Goal: Transaction & Acquisition: Purchase product/service

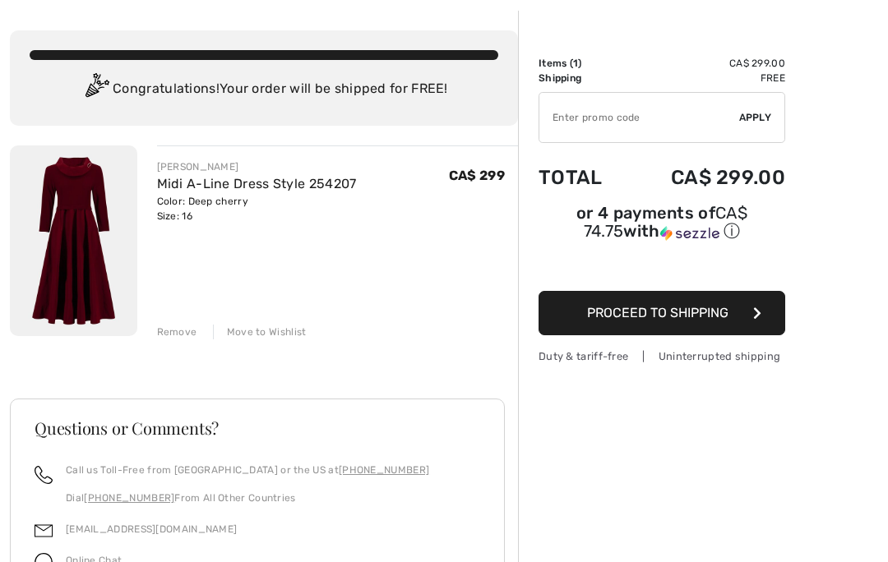
scroll to position [71, 0]
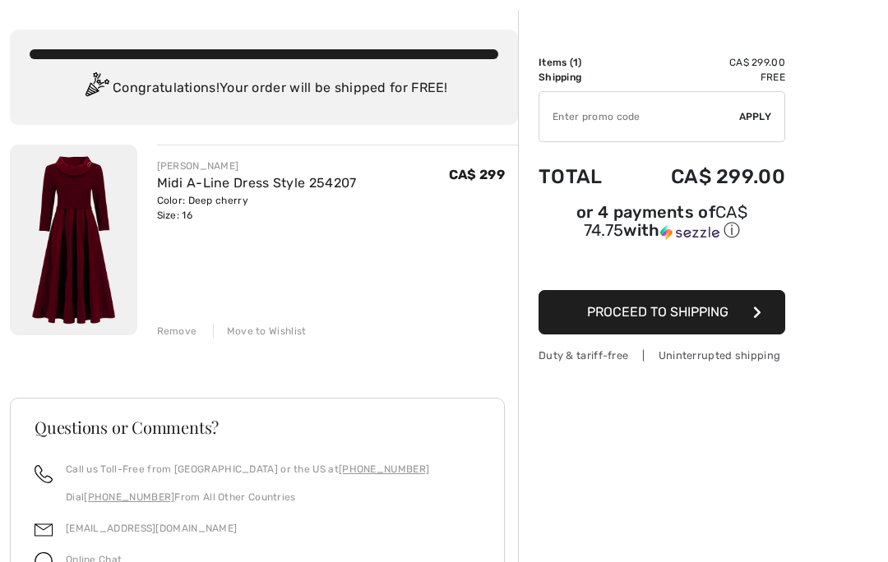
click at [765, 309] on button "Proceed to Shipping" at bounding box center [661, 312] width 247 height 44
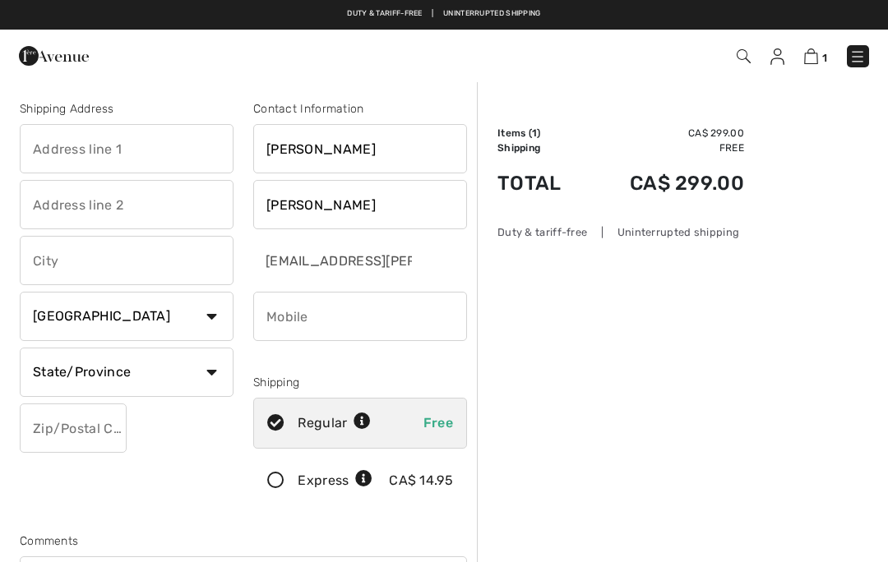
click at [100, 146] on input "text" at bounding box center [127, 148] width 214 height 49
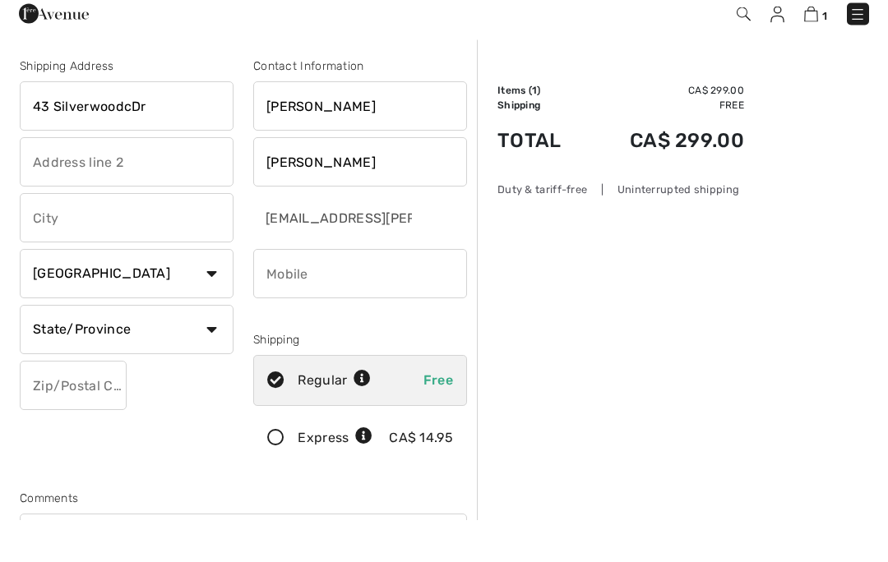
type input "43 SilverwoodcDr"
click at [141, 236] on input "text" at bounding box center [127, 260] width 214 height 49
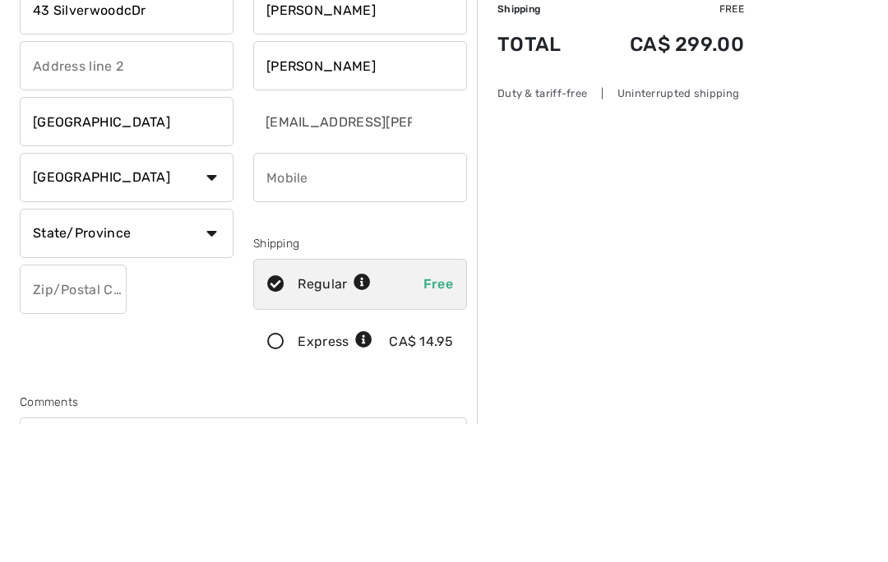
type input "Sydney"
click at [201, 348] on select "State/Province Alberta British Columbia Manitoba New Brunswick Newfoundland and…" at bounding box center [127, 372] width 214 height 49
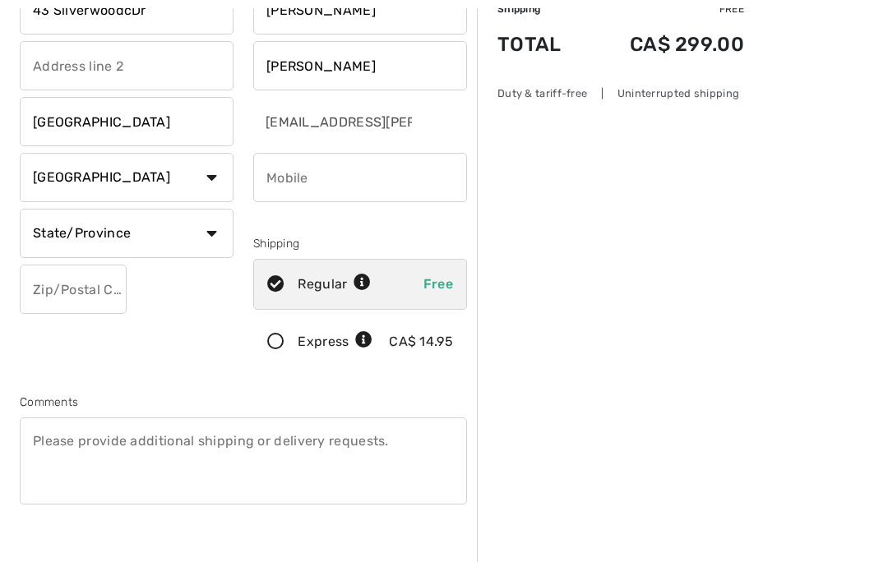
select select "NS"
click at [95, 286] on input "text" at bounding box center [73, 289] width 107 height 49
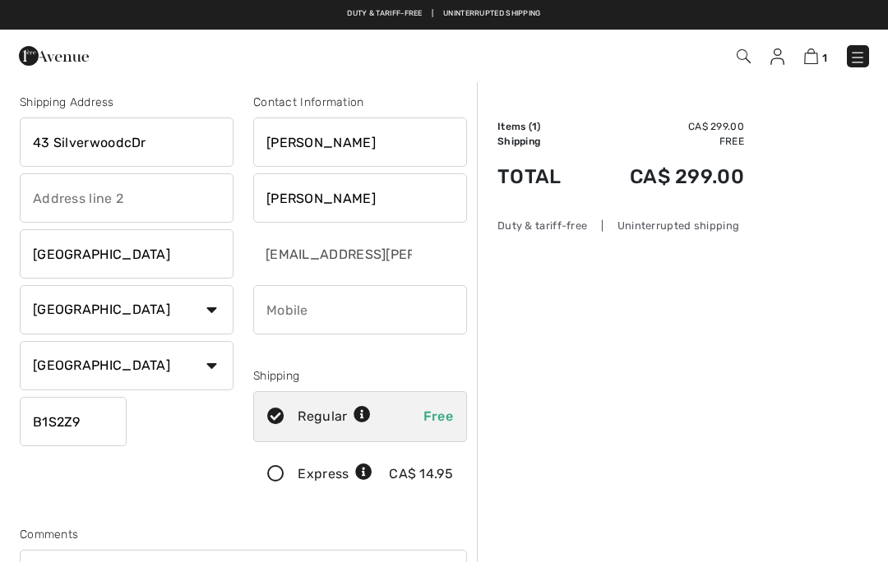
scroll to position [1, 0]
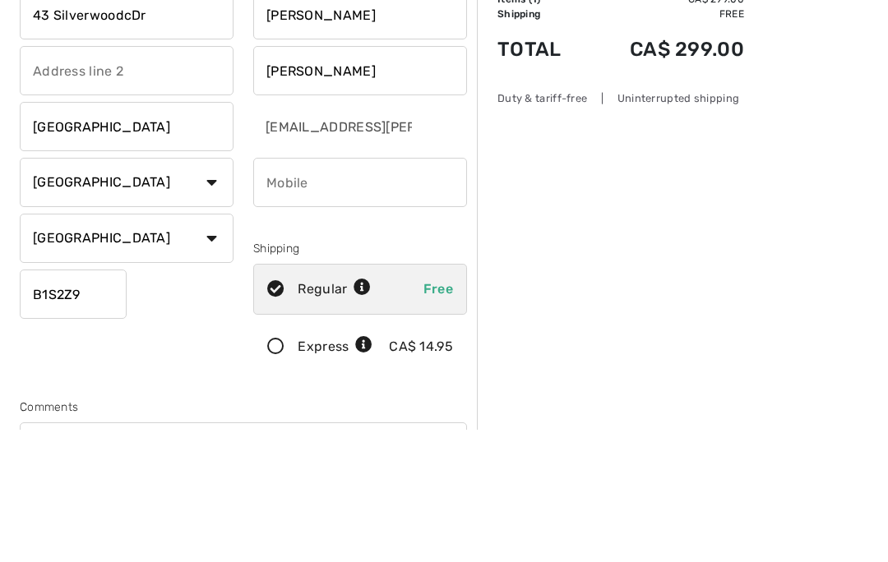
type input "B1S2Z9"
click at [330, 291] on input "phone" at bounding box center [360, 315] width 214 height 49
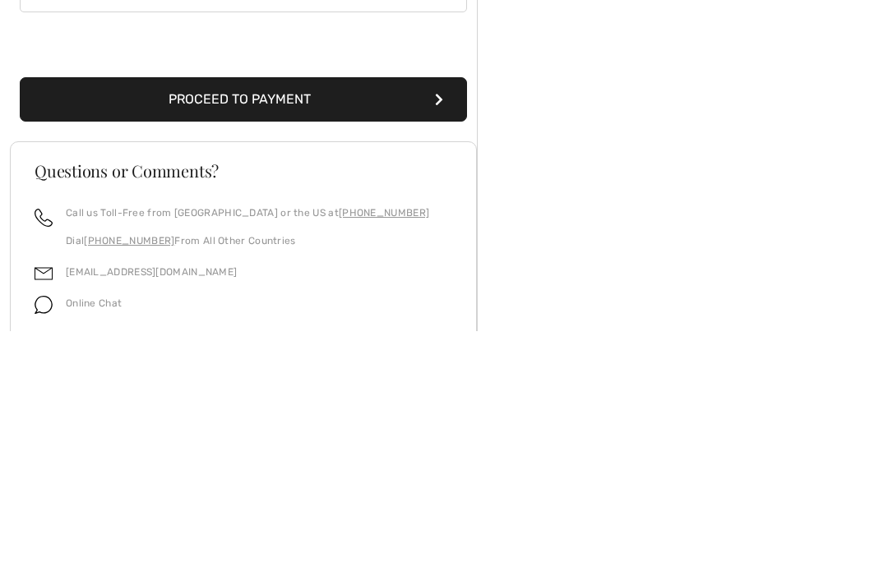
scroll to position [402, 0]
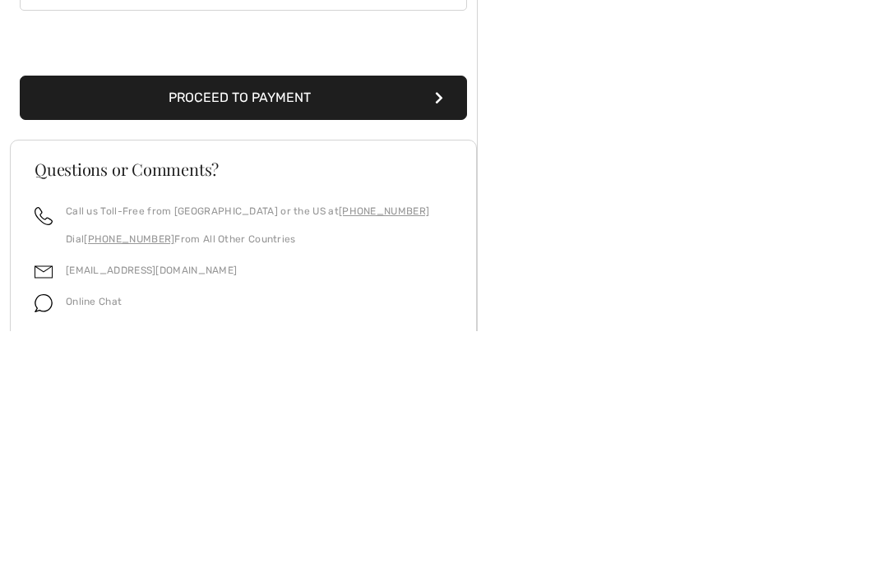
type input "9025786753"
click at [275, 307] on button "Proceed to Payment" at bounding box center [243, 329] width 447 height 44
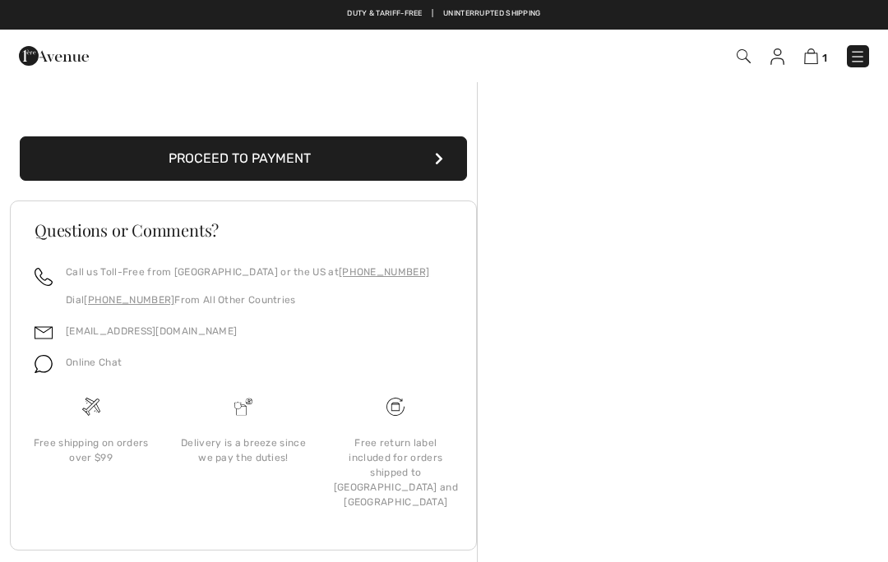
click at [817, 51] on img at bounding box center [811, 57] width 14 height 16
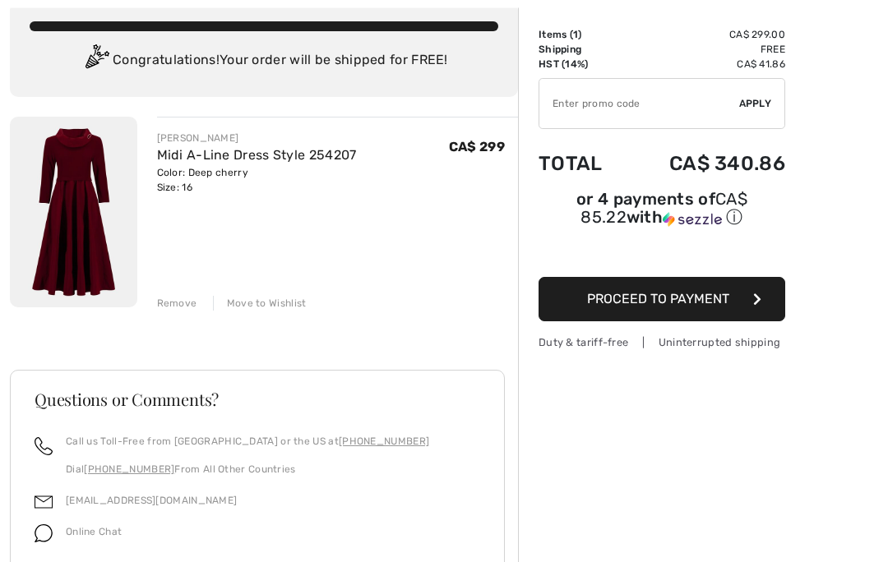
scroll to position [99, 0]
click at [722, 297] on span "Proceed to Payment" at bounding box center [658, 299] width 142 height 16
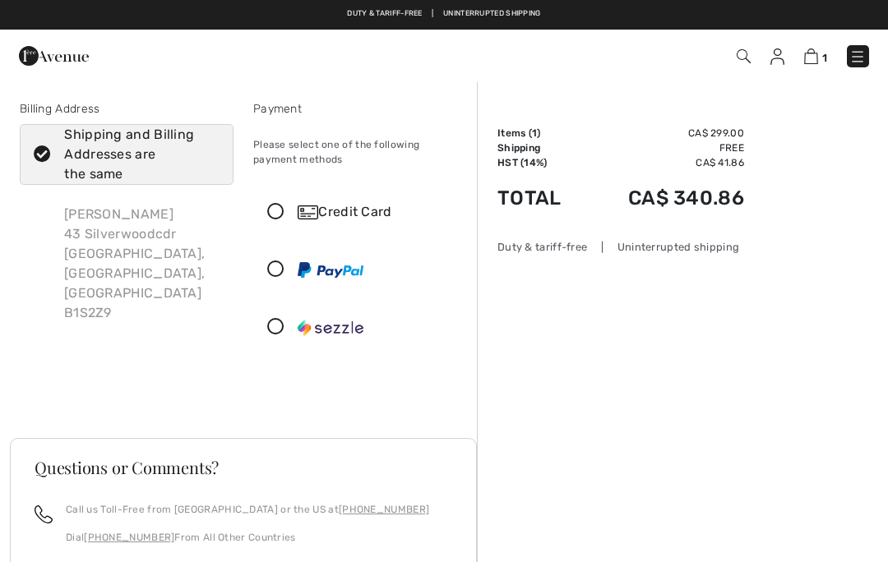
click at [138, 235] on div "[PERSON_NAME] [STREET_ADDRESS]" at bounding box center [142, 264] width 183 height 145
click at [165, 241] on div "[PERSON_NAME] [STREET_ADDRESS]" at bounding box center [142, 264] width 183 height 145
click at [51, 160] on icon at bounding box center [43, 154] width 44 height 17
click at [209, 160] on input "Shipping and Billing Addresses are the same" at bounding box center [214, 154] width 11 height 49
checkbox input "false"
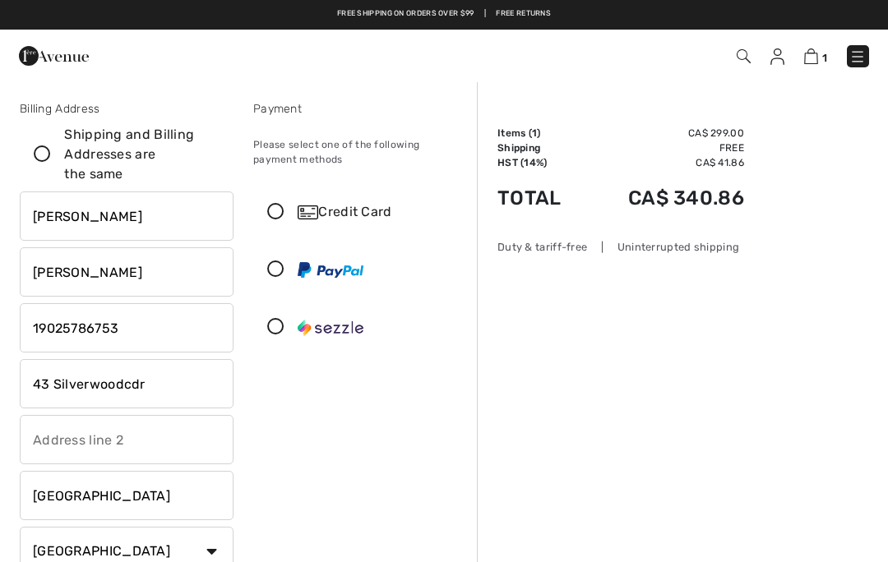
click at [169, 387] on input "43 Silverwoodcdr" at bounding box center [127, 383] width 214 height 49
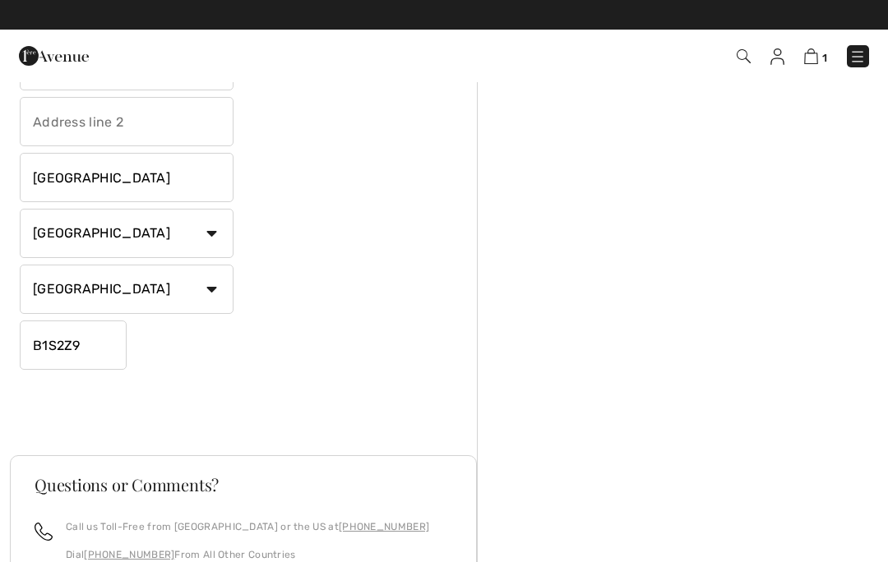
scroll to position [298, 0]
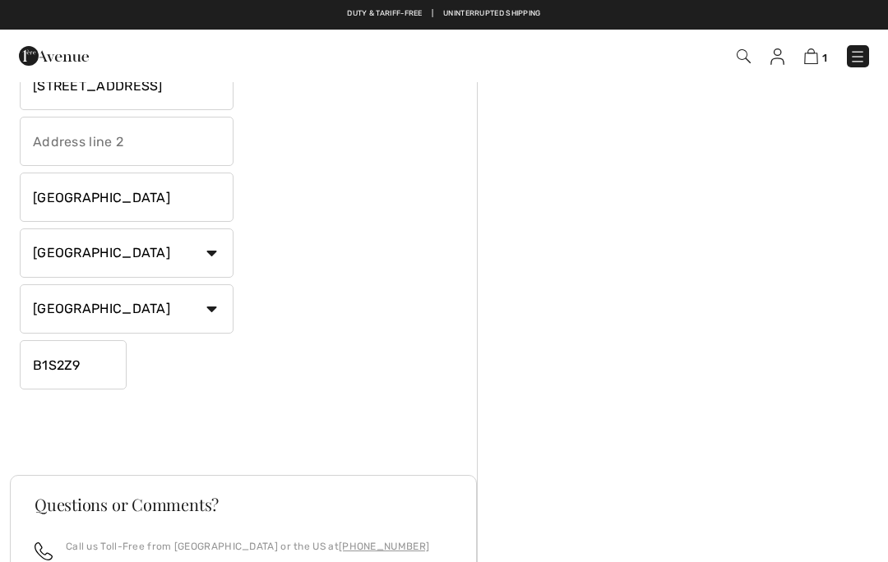
type input "[STREET_ADDRESS]"
click button "Proceed to Summary" at bounding box center [0, 0] width 0 height 0
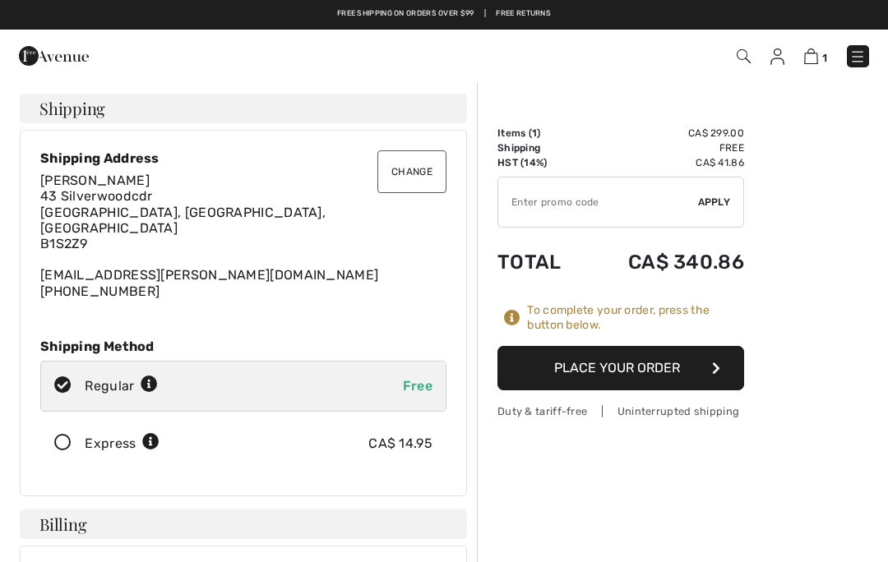
click at [411, 168] on button "Change" at bounding box center [411, 171] width 69 height 43
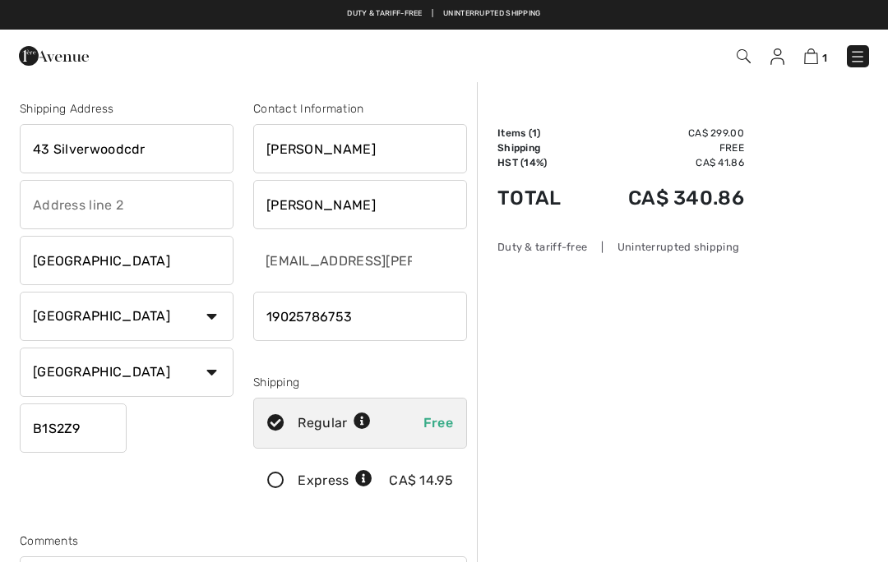
click at [165, 145] on input "43 Silverwoodcdr" at bounding box center [127, 148] width 214 height 49
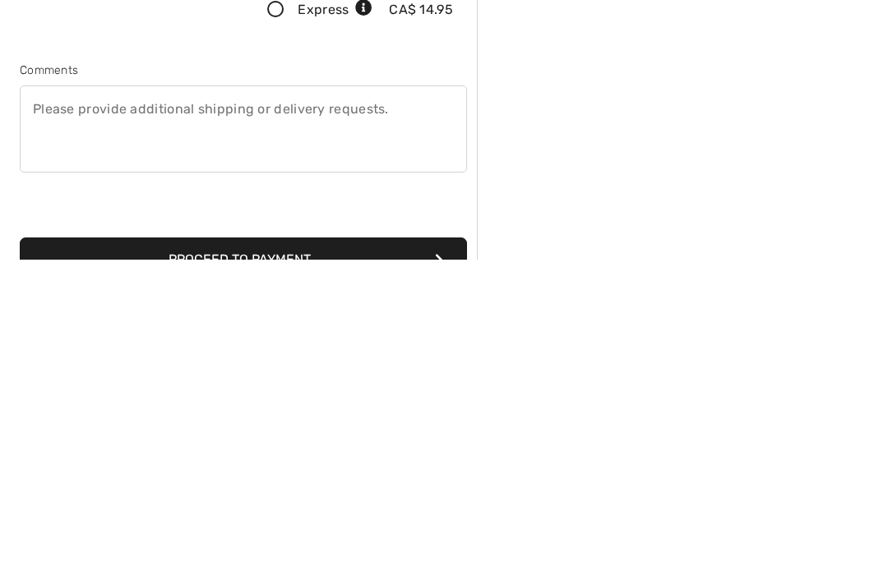
type input "[STREET_ADDRESS]"
click at [429, 540] on button "Proceed to Payment" at bounding box center [243, 562] width 447 height 44
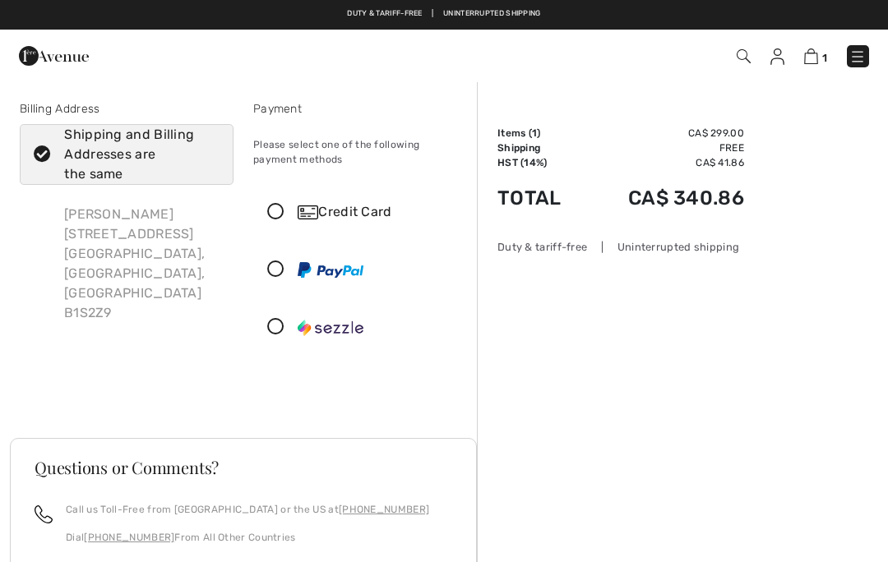
click at [275, 215] on icon at bounding box center [276, 212] width 44 height 17
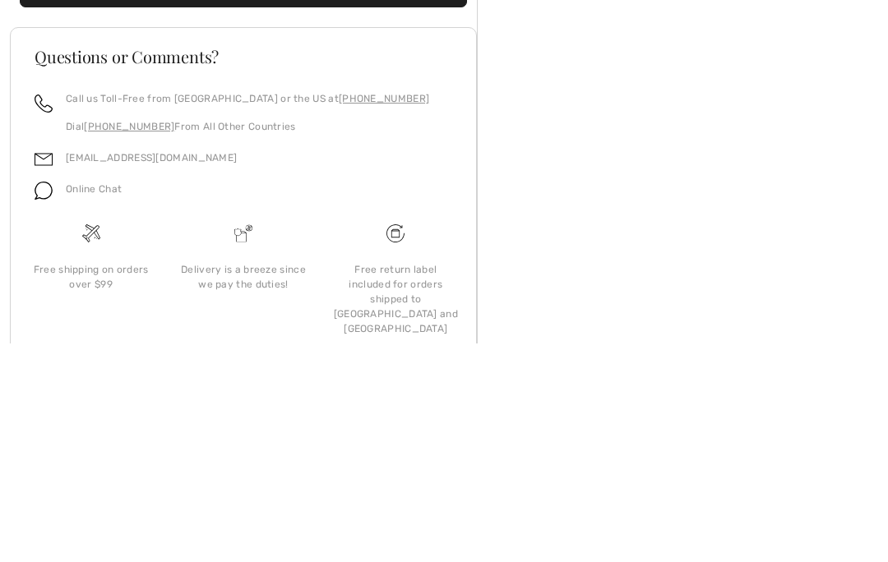
scroll to position [466, 0]
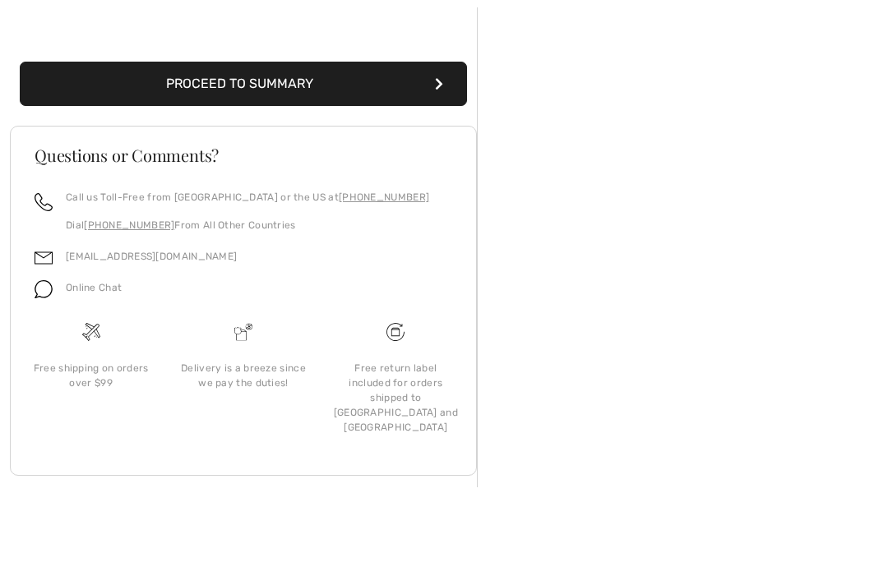
click at [437, 136] on button "Proceed to Summary" at bounding box center [243, 158] width 447 height 44
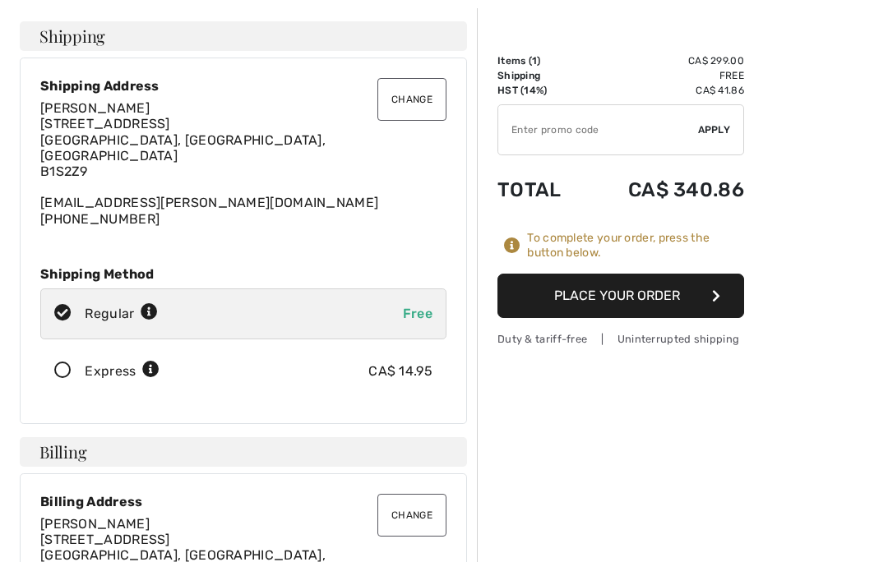
scroll to position [87, 0]
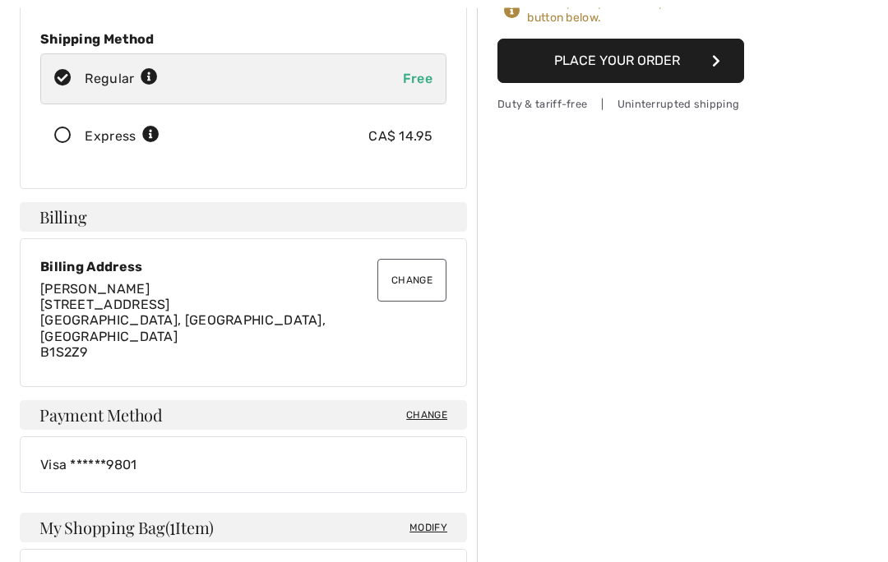
click at [665, 63] on button "Place Your Order" at bounding box center [620, 61] width 247 height 44
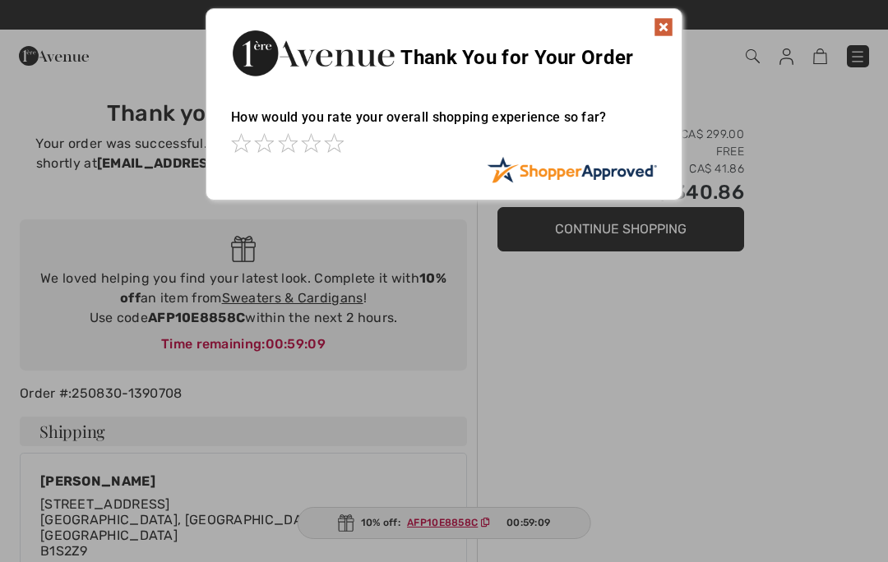
click at [663, 30] on img at bounding box center [664, 27] width 20 height 20
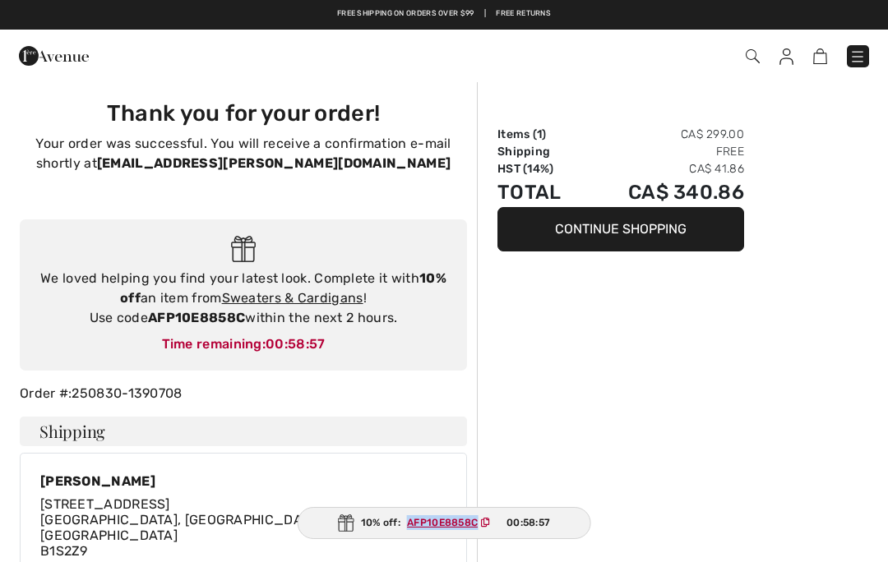
click at [439, 510] on div "10% off: AFP10E8858C 00:58:57" at bounding box center [444, 523] width 293 height 32
click at [409, 501] on div "Ruth Ann Morrison 43 Silverwood Dr Sydney, NS, CA B1S2Z9 Rtha.morrison@gmail.co…" at bounding box center [243, 544] width 406 height 140
click at [408, 505] on div "Ruth Ann Morrison 43 Silverwood Dr Sydney, NS, CA B1S2Z9 Rtha.morrison@gmail.co…" at bounding box center [243, 544] width 406 height 140
copy div "AFP10E8858C"
click at [311, 301] on link "Sweaters & Cardigans" at bounding box center [292, 298] width 141 height 16
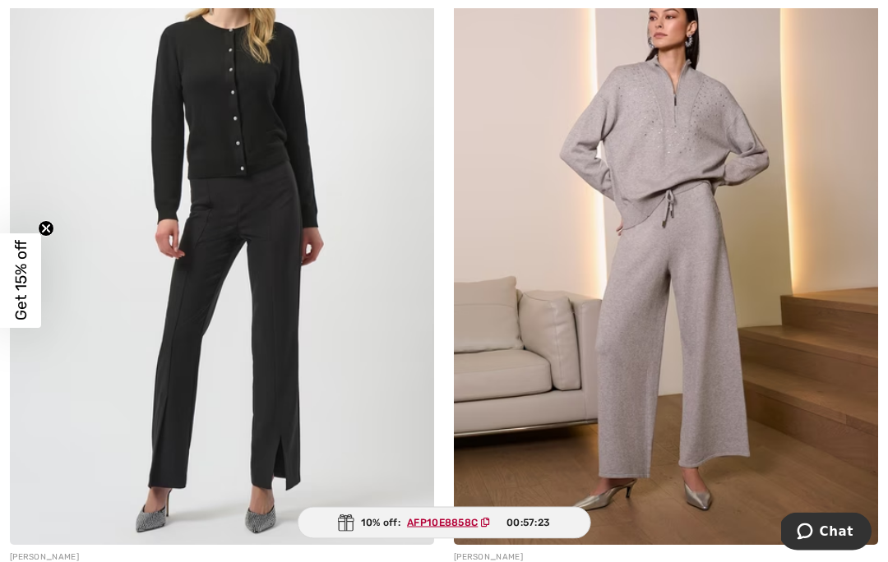
scroll to position [9189, 0]
click at [737, 152] on img at bounding box center [666, 227] width 424 height 636
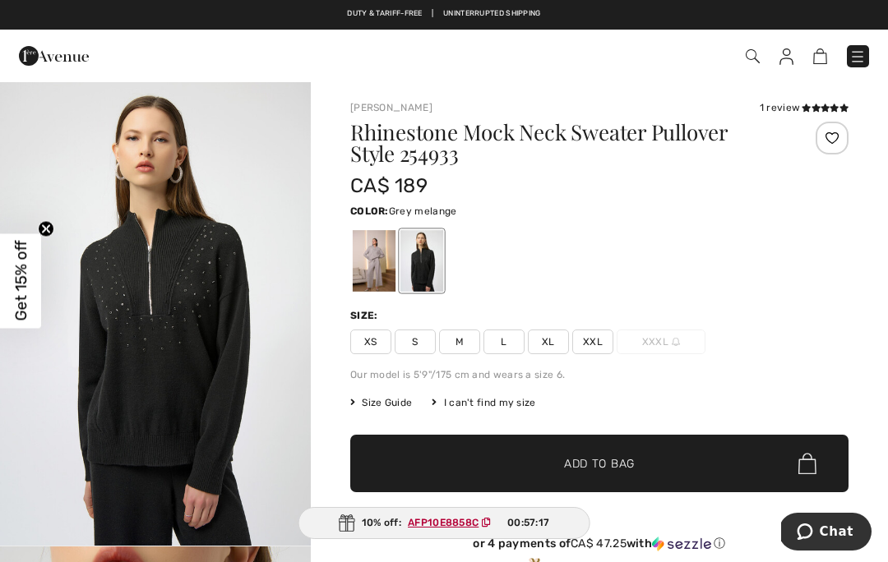
click at [372, 269] on div at bounding box center [374, 261] width 43 height 62
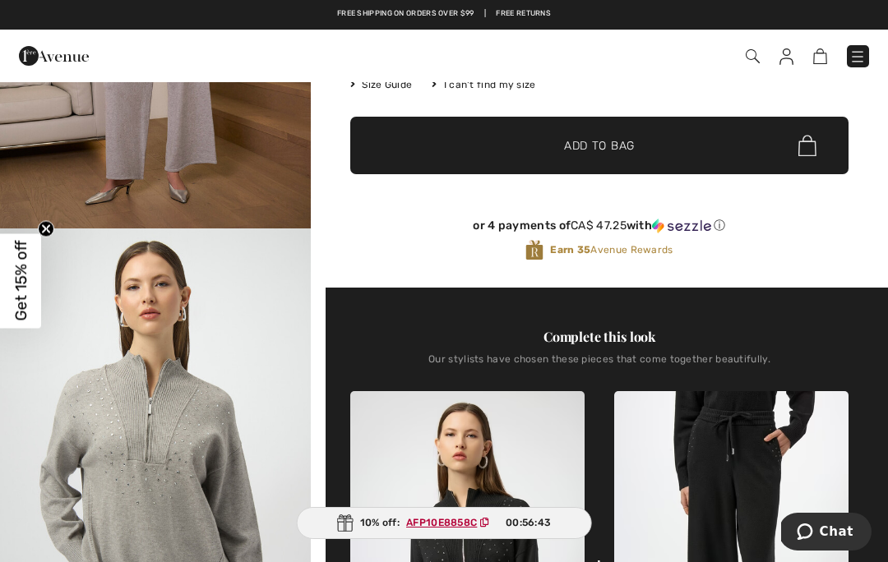
scroll to position [317, 0]
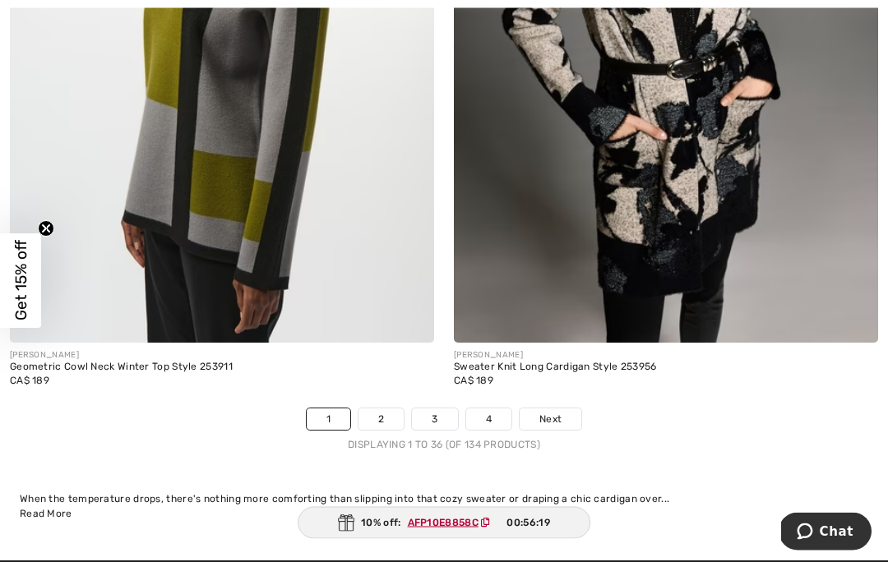
scroll to position [13246, 0]
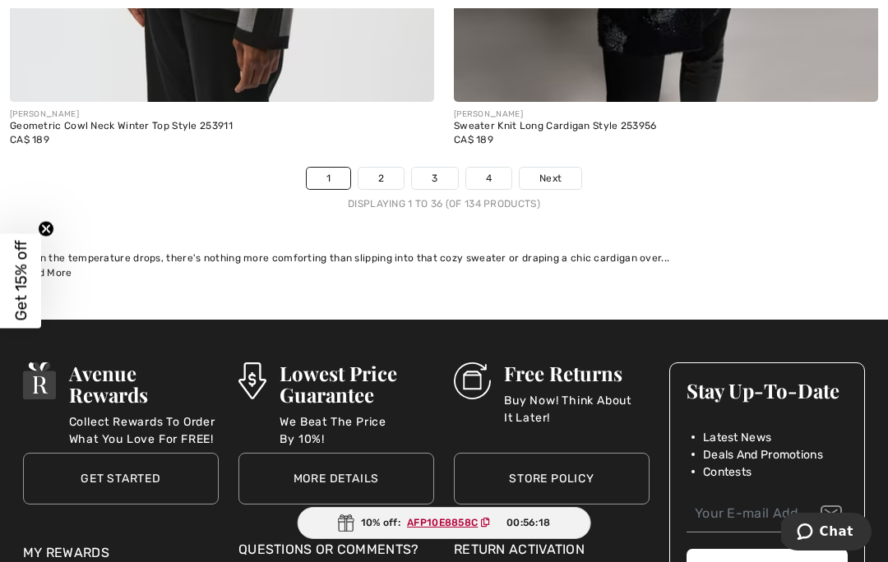
click at [554, 171] on span "Next" at bounding box center [550, 178] width 22 height 15
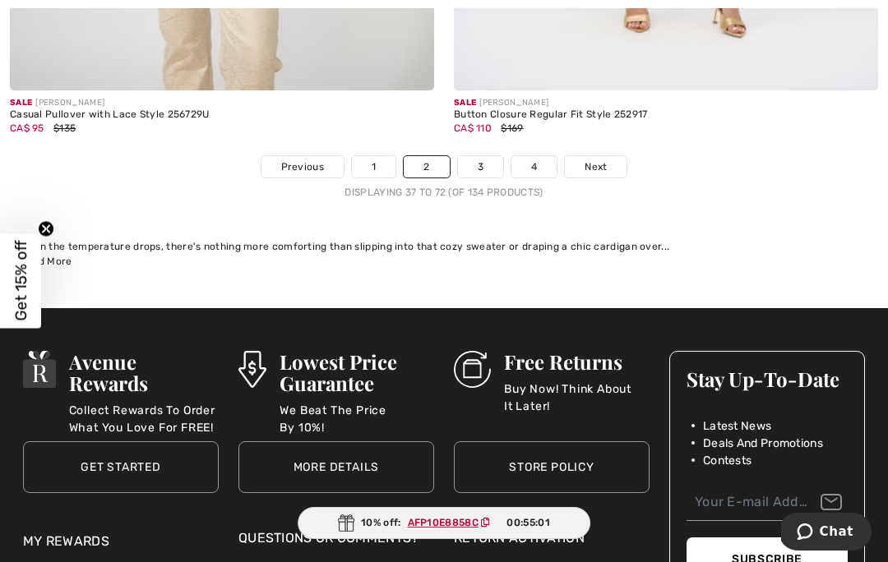
scroll to position [13273, 0]
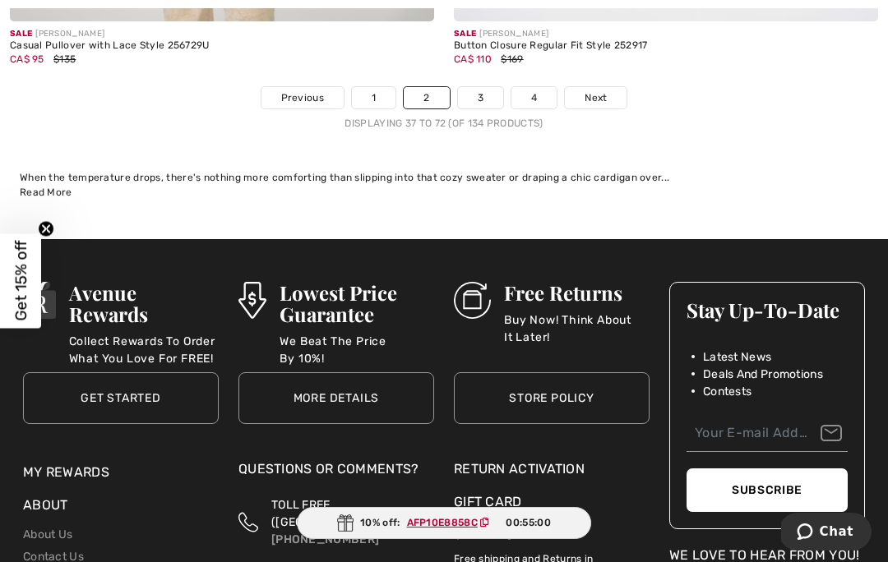
click at [599, 90] on span "Next" at bounding box center [596, 97] width 22 height 15
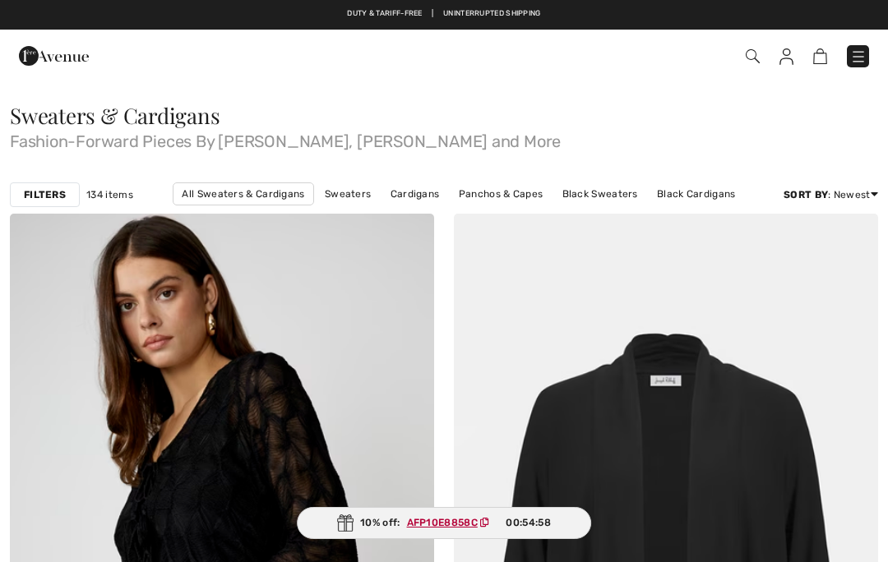
checkbox input "true"
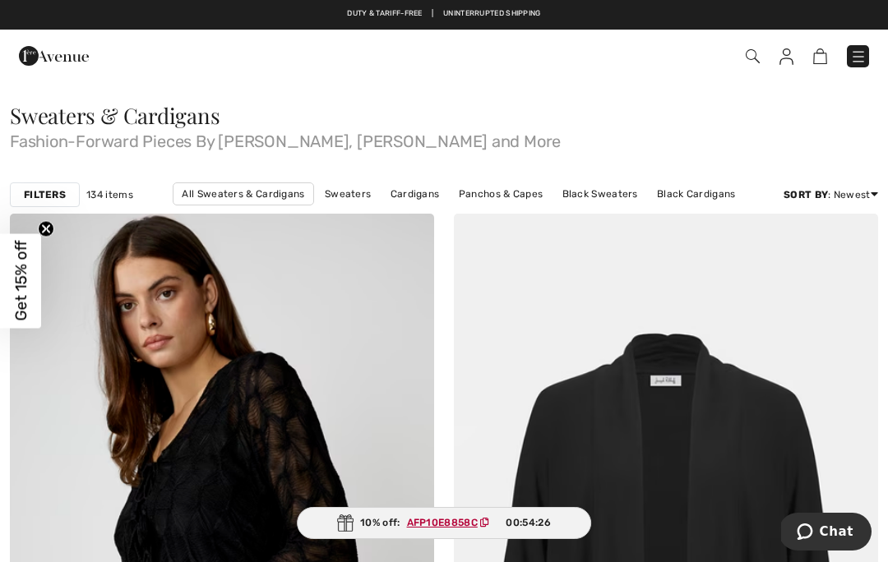
click at [757, 53] on img at bounding box center [753, 56] width 14 height 14
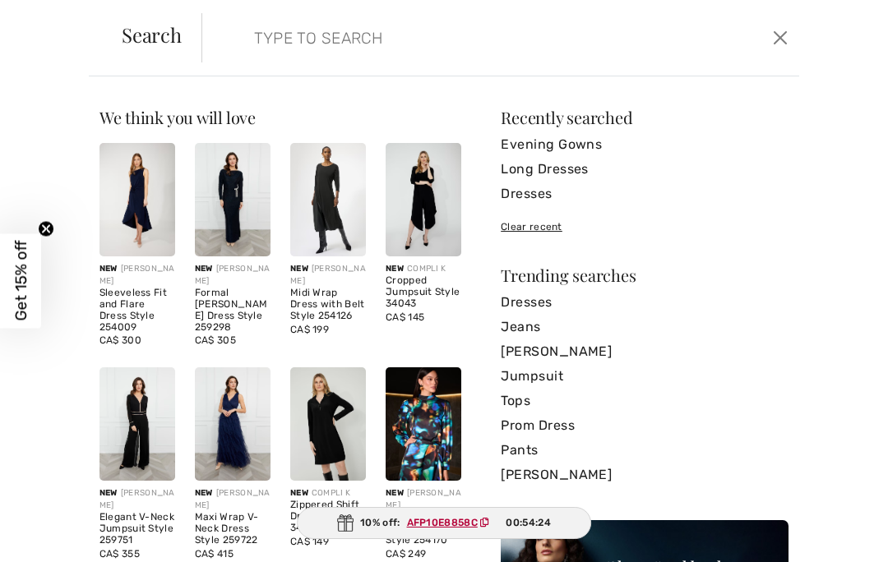
click at [306, 23] on input "search" at bounding box center [439, 37] width 395 height 49
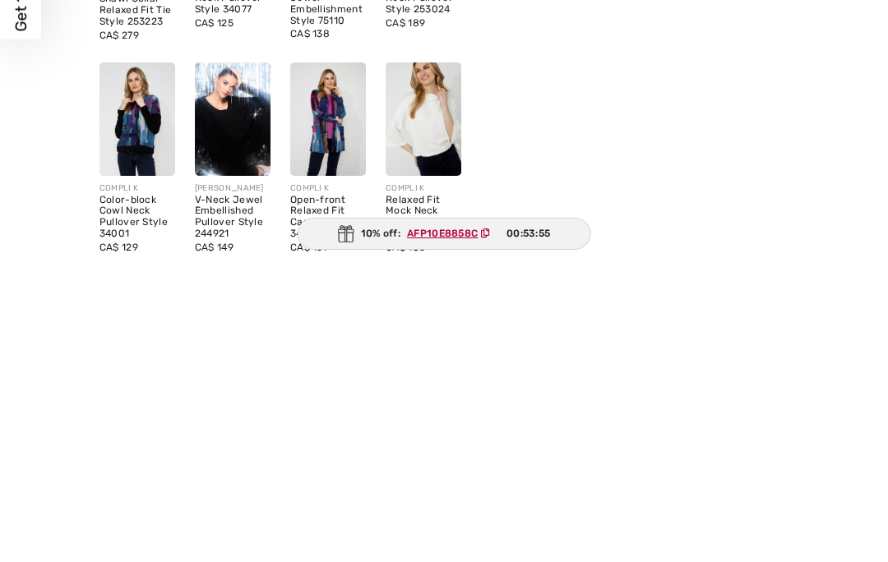
scroll to position [58, 0]
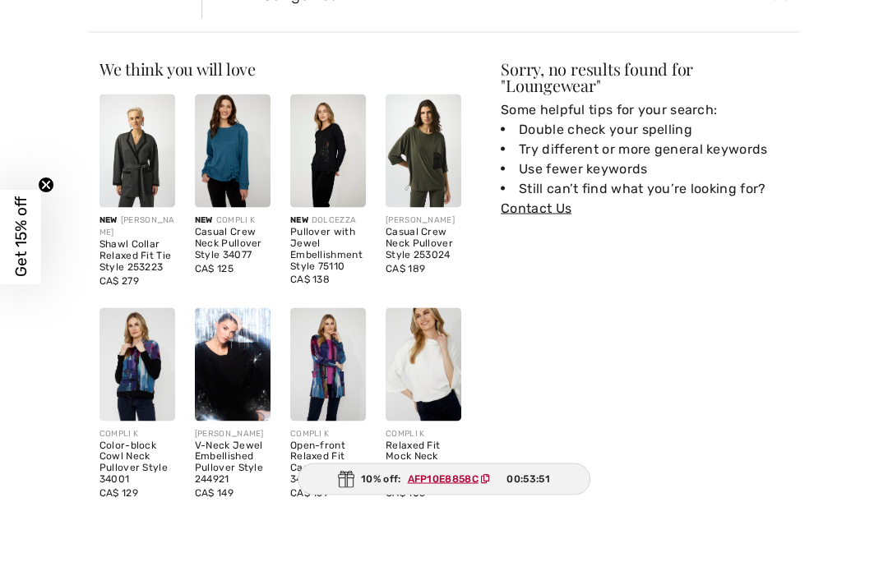
type input "Loungewear"
click at [229, 270] on div "Casual Crew Neck Pullover Style 34077" at bounding box center [233, 287] width 76 height 34
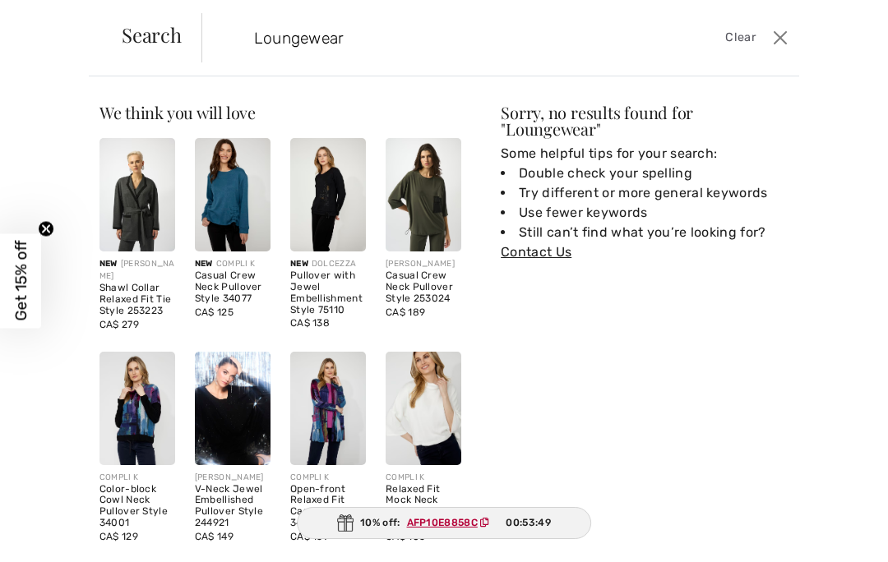
click at [238, 206] on img at bounding box center [233, 194] width 76 height 113
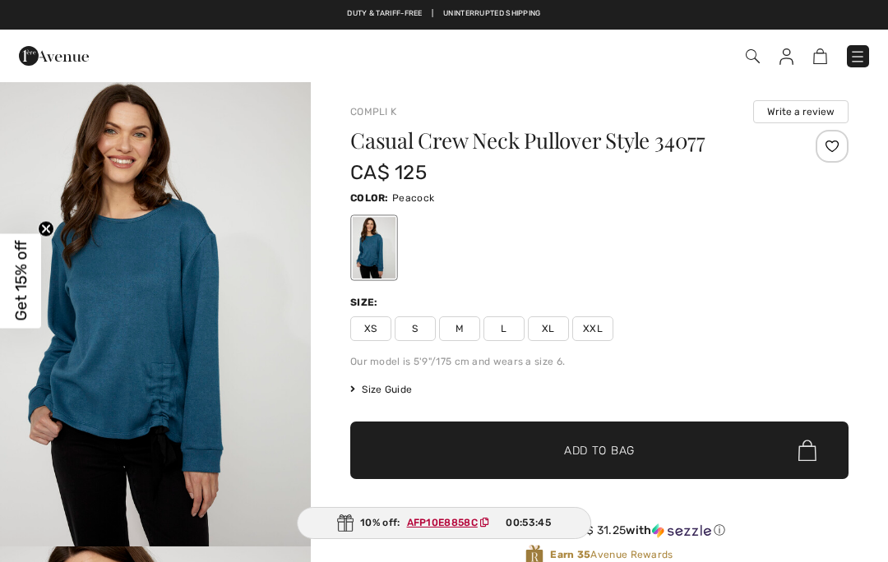
checkbox input "true"
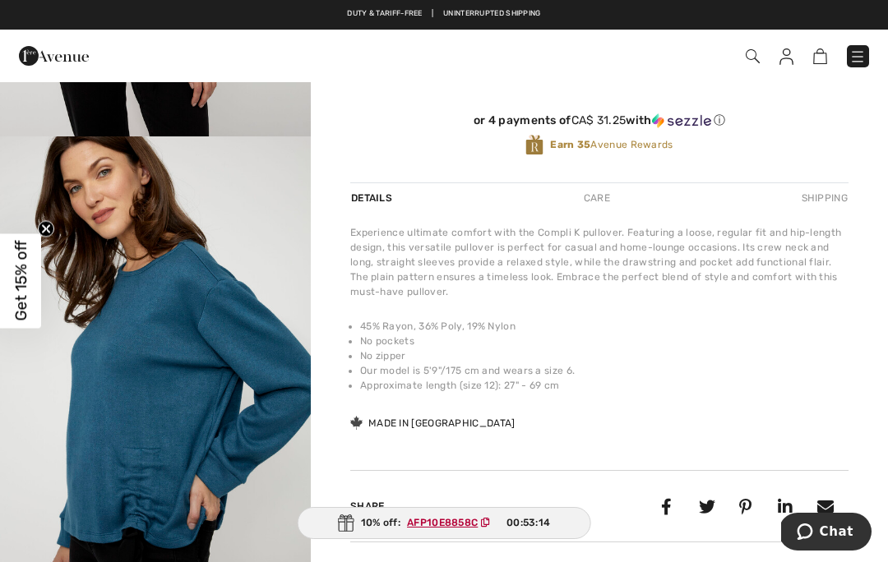
scroll to position [406, 0]
